Goal: Task Accomplishment & Management: Manage account settings

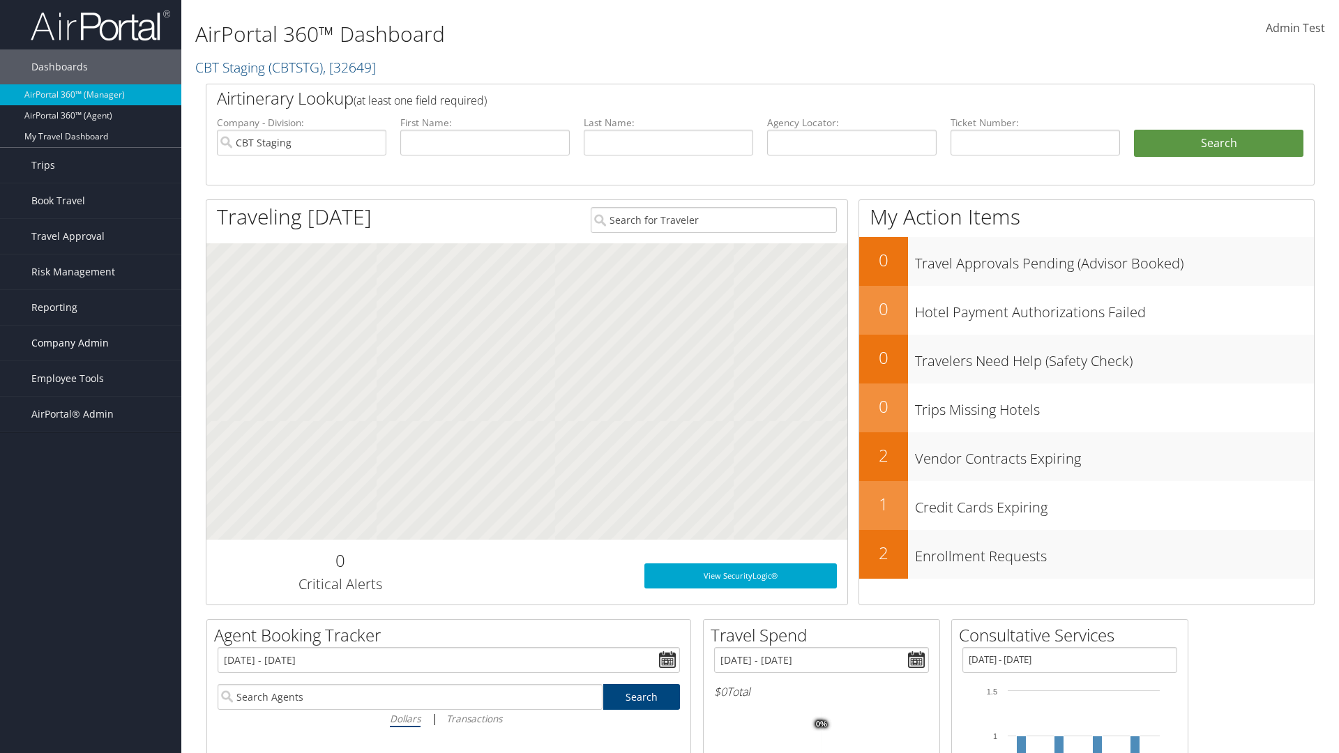
click at [91, 343] on span "Company Admin" at bounding box center [69, 343] width 77 height 35
click at [91, 413] on link "People" at bounding box center [90, 413] width 181 height 21
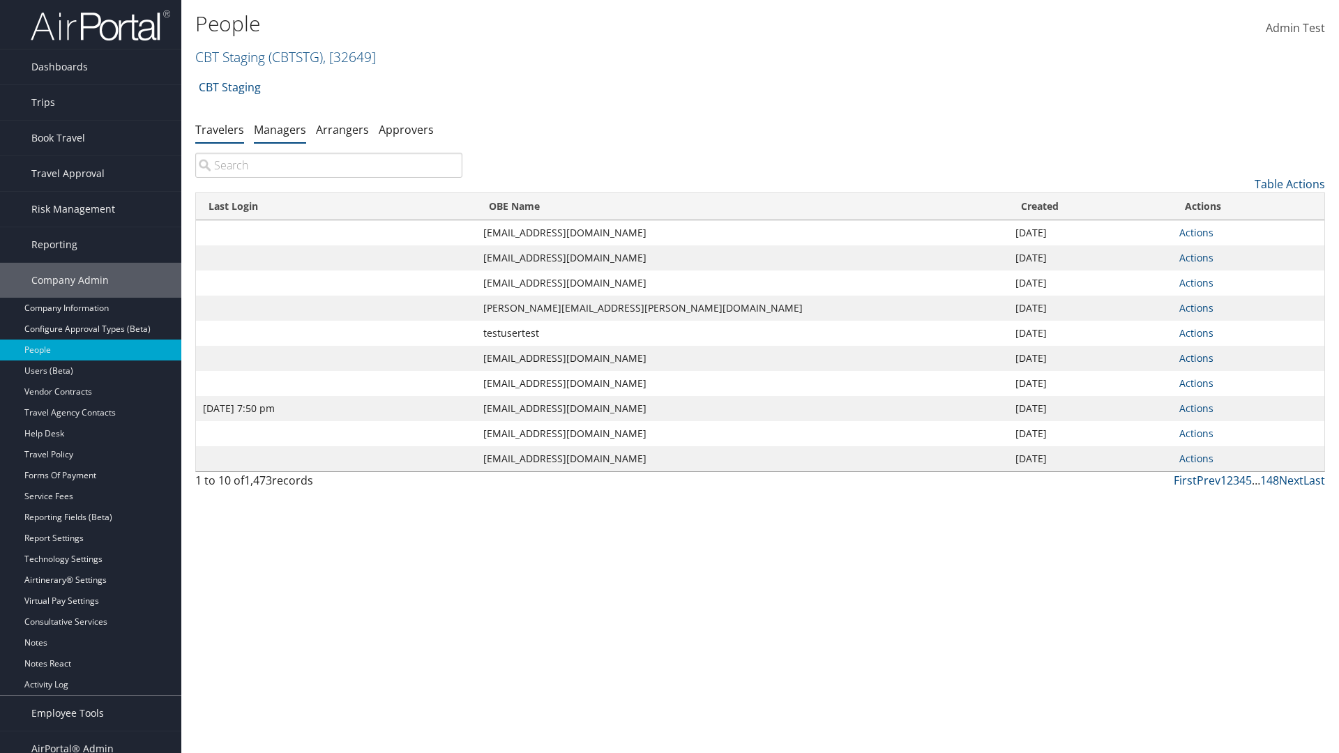
click at [280, 129] on link "Managers" at bounding box center [280, 129] width 52 height 15
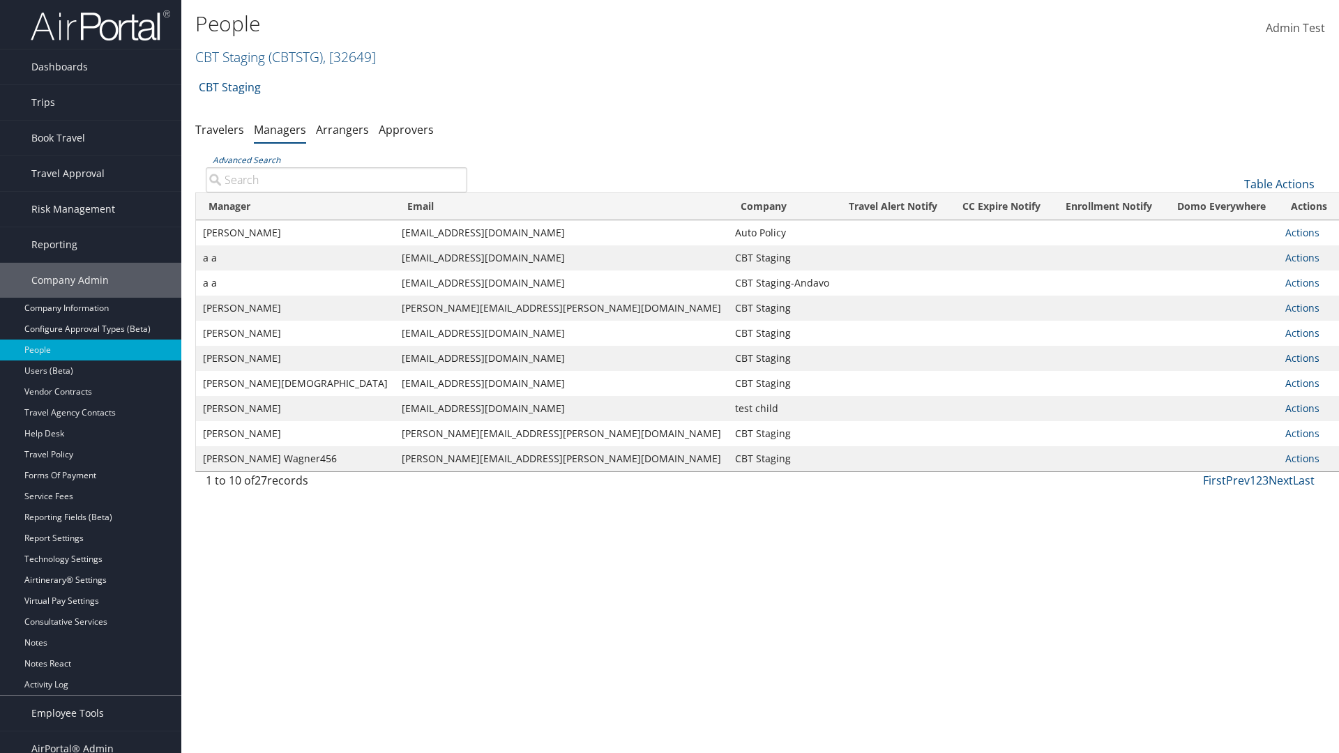
click at [336, 179] on input "Advanced Search" at bounding box center [337, 179] width 262 height 25
type input "Tulio Figarola"
click at [336, 179] on input "Tulio Figarola" at bounding box center [337, 179] width 262 height 25
type input "Non-existing Name"
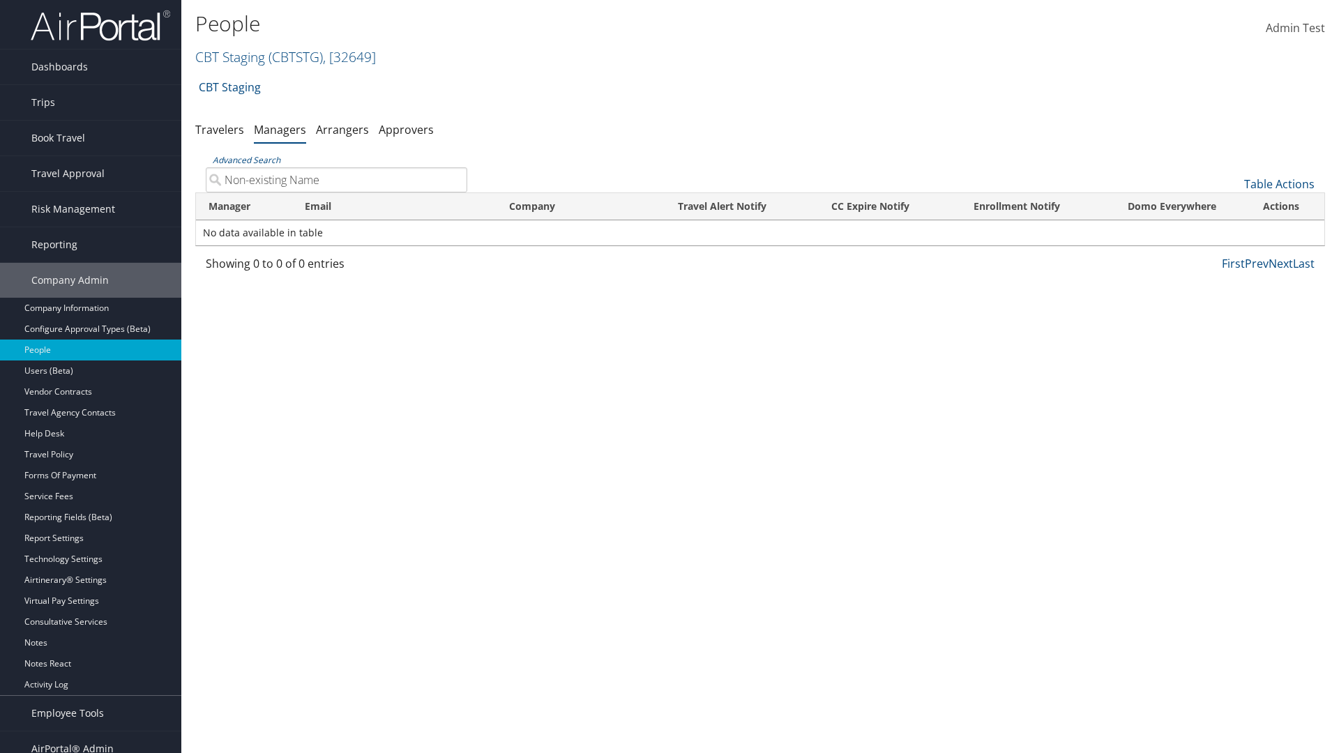
click at [336, 179] on input "Non-existing Name" at bounding box center [337, 179] width 262 height 25
type input "sarah_fig@test1240864.com"
